Goal: Information Seeking & Learning: Learn about a topic

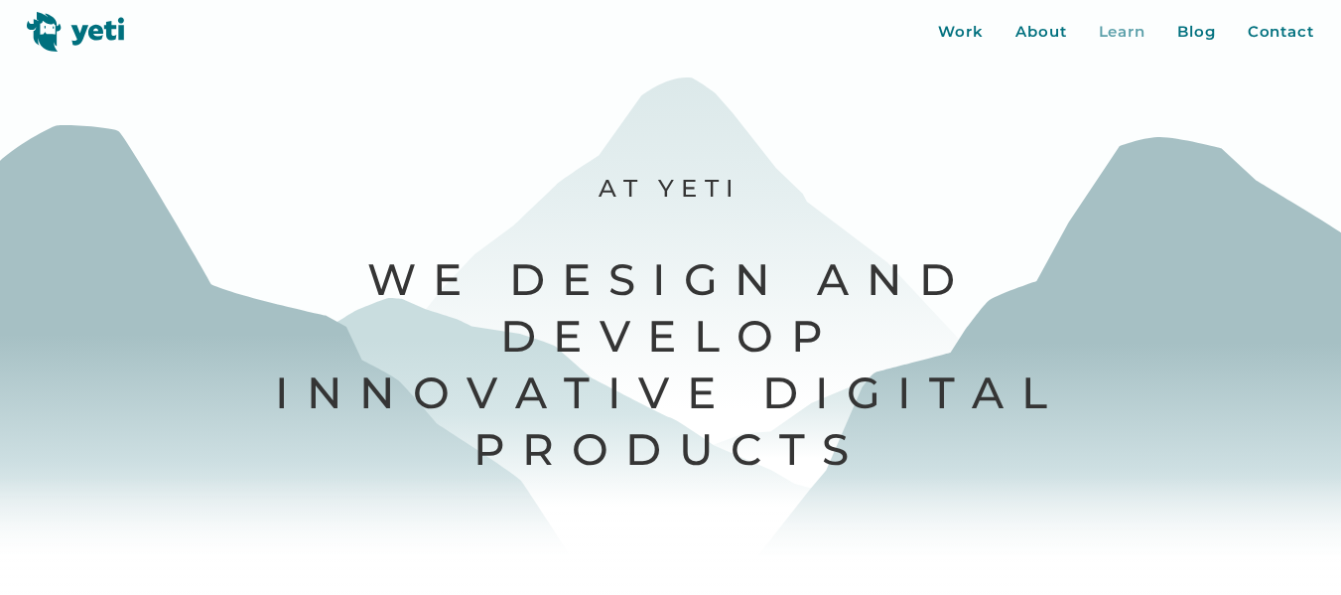
click at [1121, 32] on div "Learn" at bounding box center [1123, 32] width 48 height 23
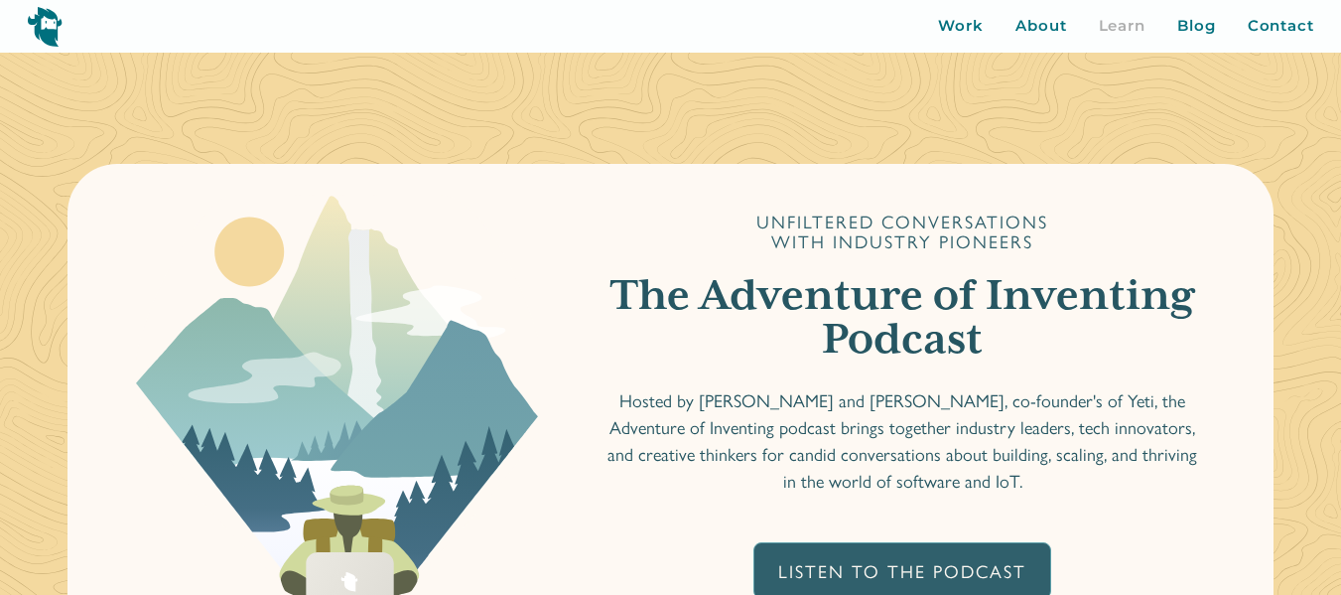
click at [48, 29] on img at bounding box center [45, 26] width 36 height 41
